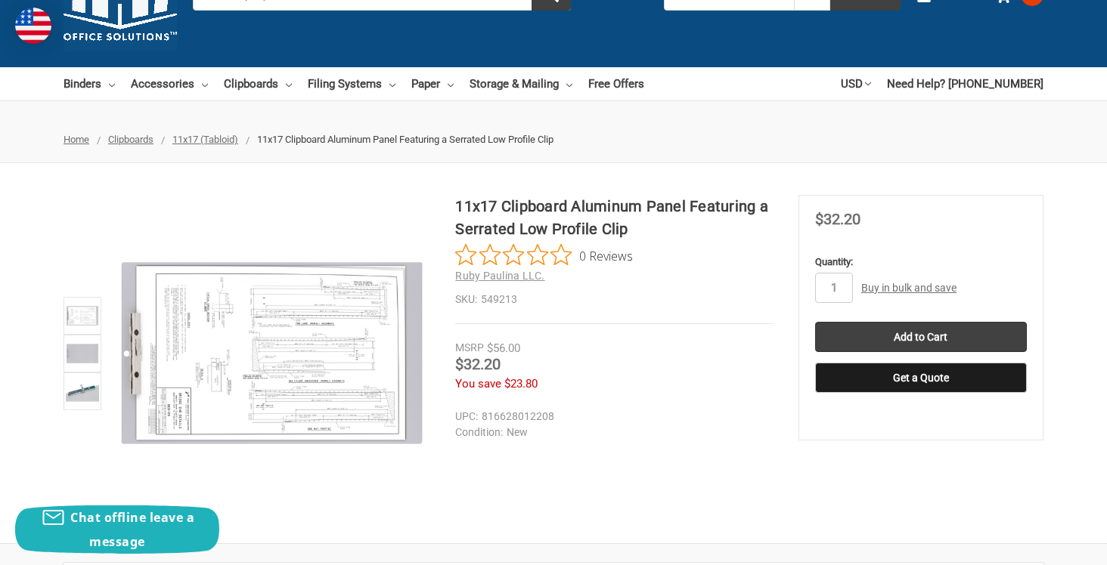
scroll to position [83, 0]
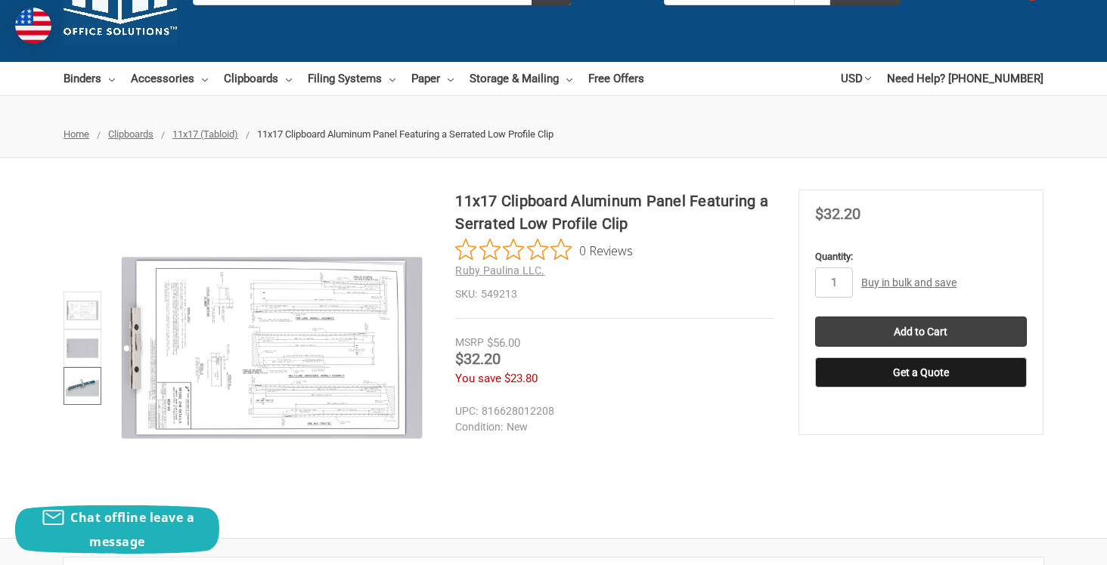
click at [91, 386] on img at bounding box center [82, 386] width 33 height 33
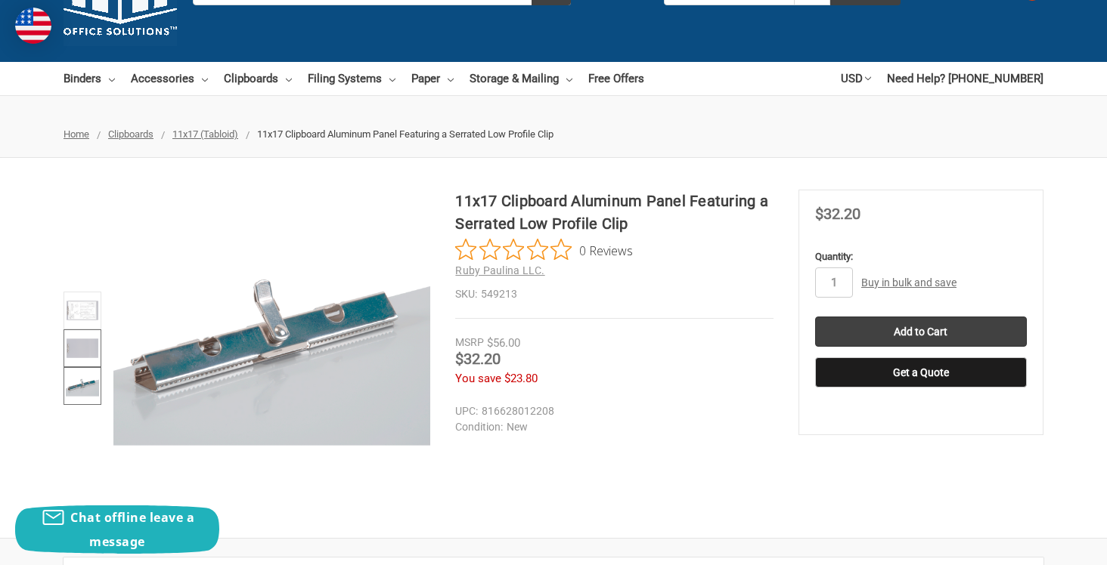
click at [92, 342] on img at bounding box center [82, 348] width 33 height 33
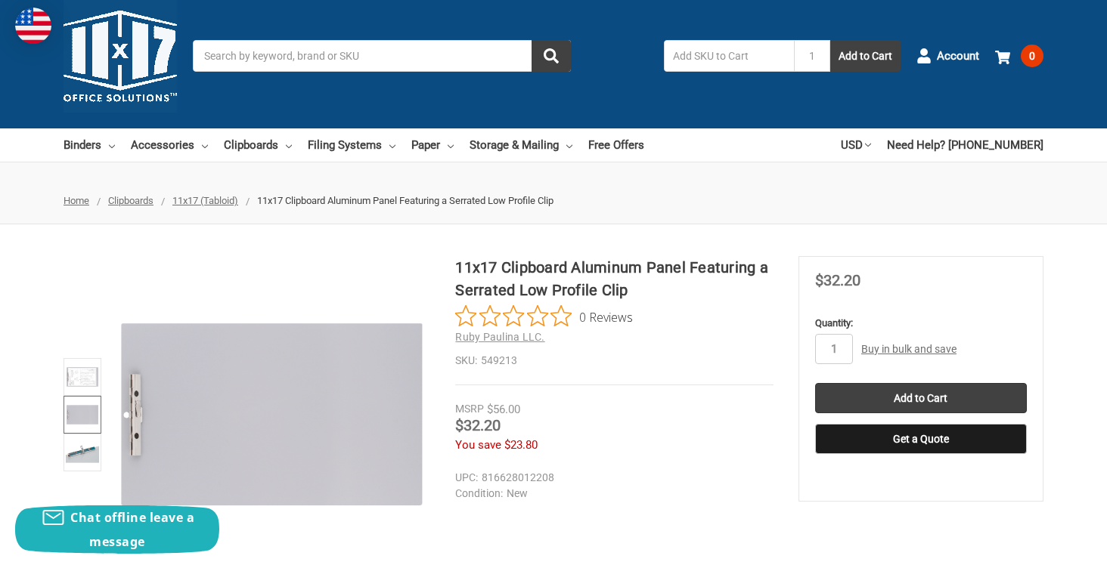
scroll to position [0, 0]
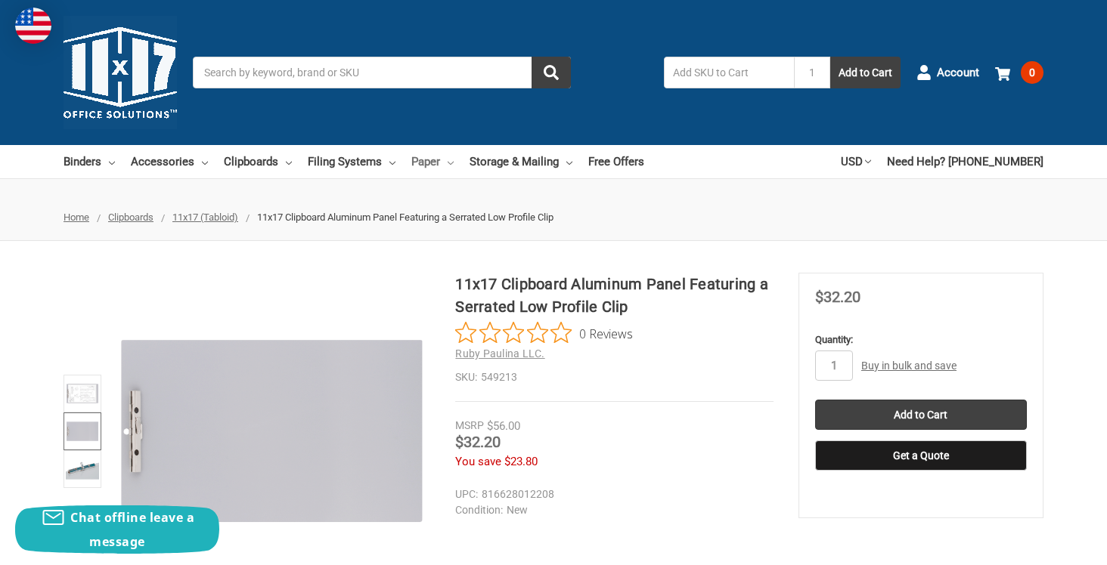
click at [423, 166] on link "Paper" at bounding box center [432, 161] width 42 height 33
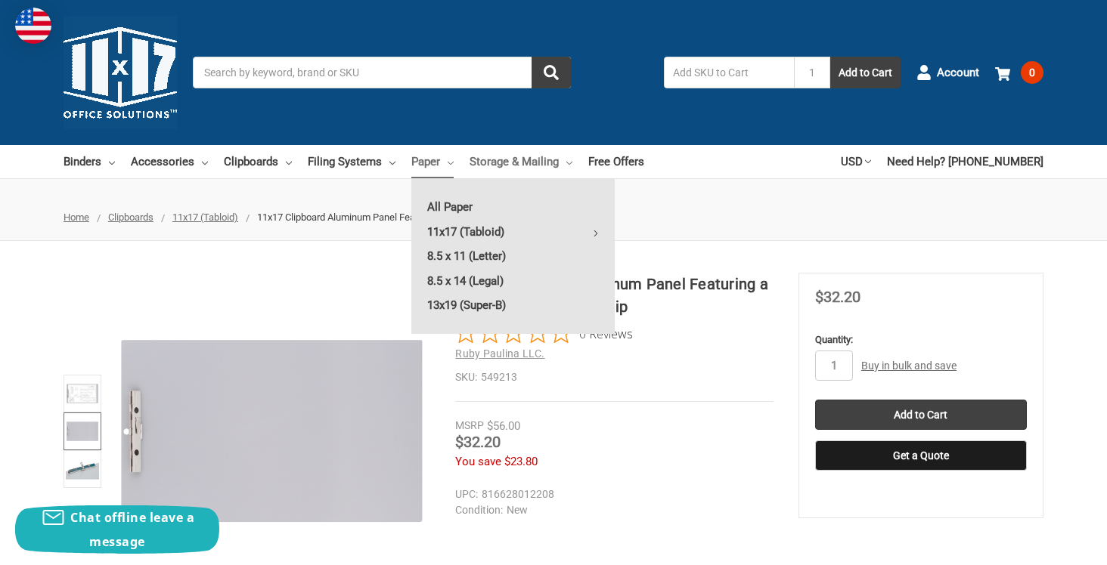
click at [489, 172] on link "Storage & Mailing" at bounding box center [520, 161] width 103 height 33
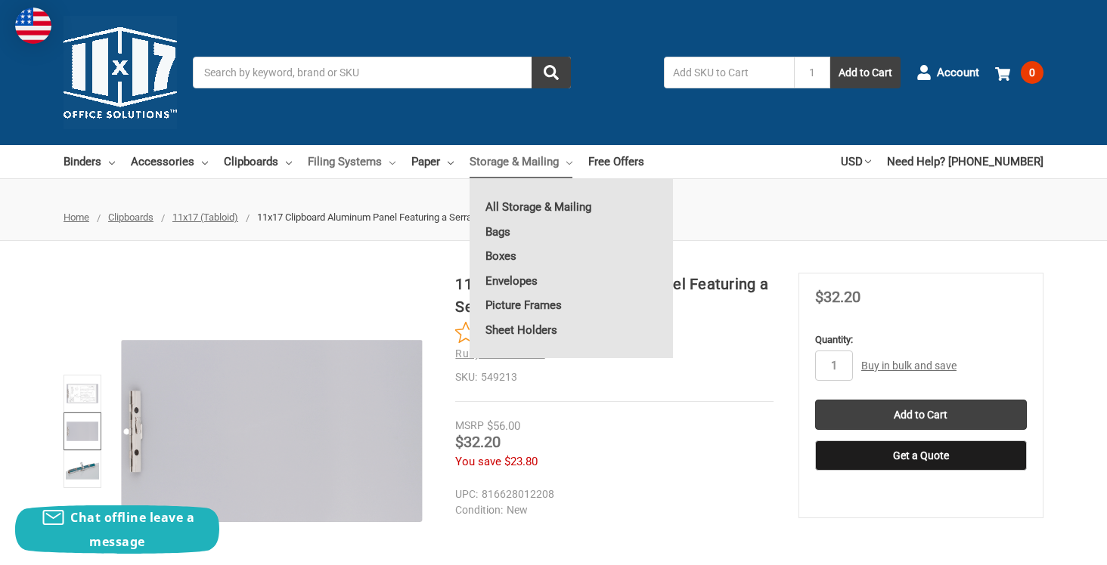
click at [321, 166] on link "Filing Systems" at bounding box center [352, 161] width 88 height 33
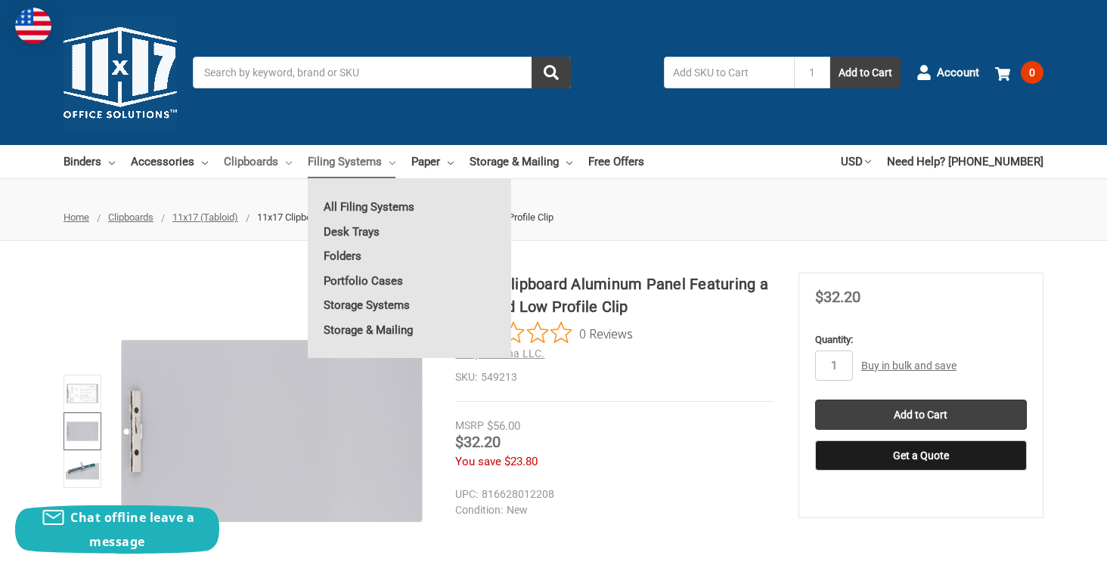
click at [259, 159] on link "Clipboards" at bounding box center [258, 161] width 68 height 33
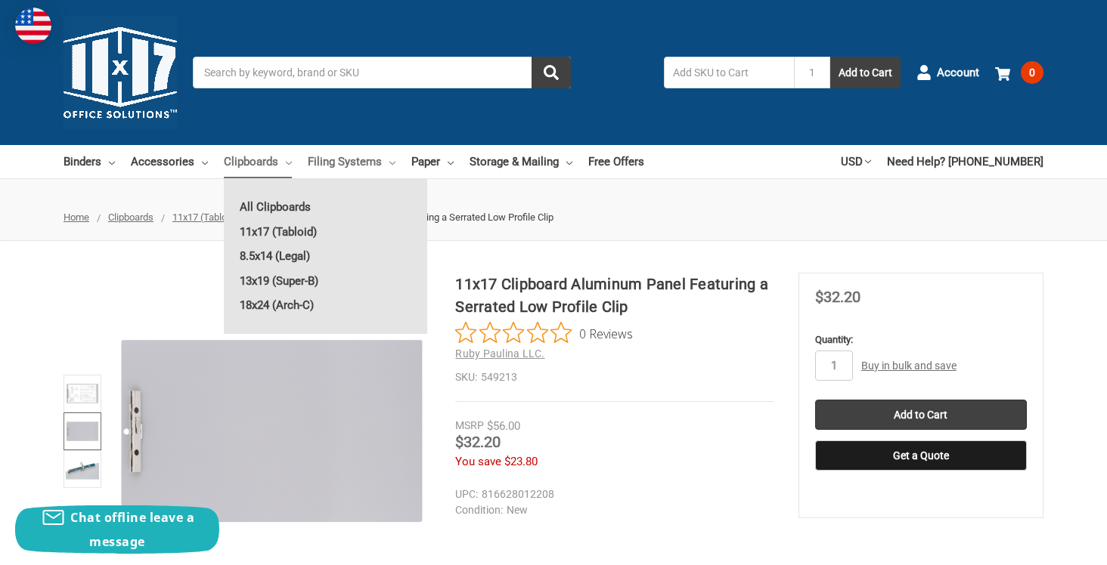
click at [338, 157] on link "Filing Systems" at bounding box center [352, 161] width 88 height 33
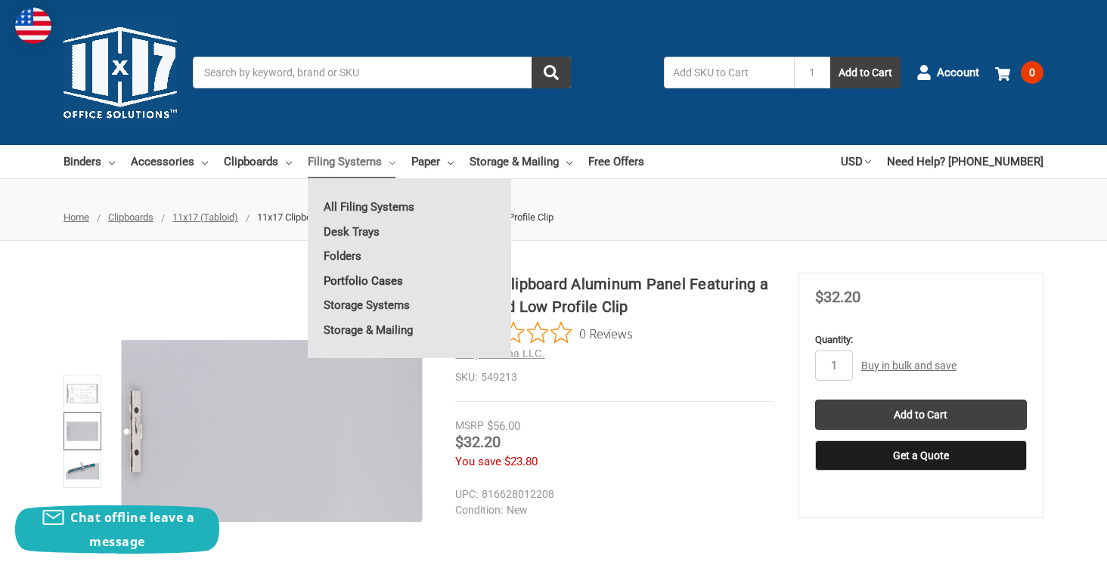
click at [357, 282] on link "Portfolio Cases" at bounding box center [409, 281] width 203 height 24
